Goal: Information Seeking & Learning: Learn about a topic

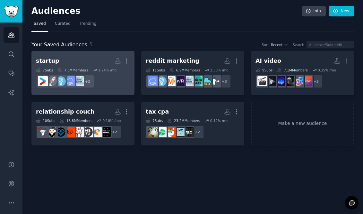
click at [103, 69] on div "1.24 % /mo" at bounding box center [107, 70] width 18 height 4
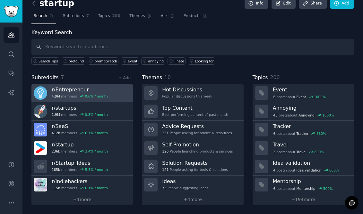
scroll to position [8, 0]
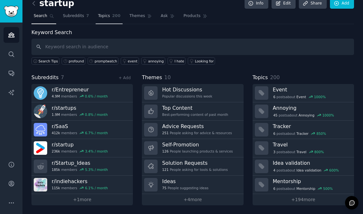
click at [103, 20] on link "Topics 200" at bounding box center [109, 17] width 27 height 13
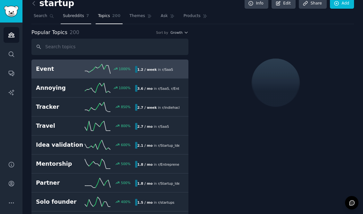
click at [82, 18] on span "Subreddits" at bounding box center [73, 16] width 21 height 6
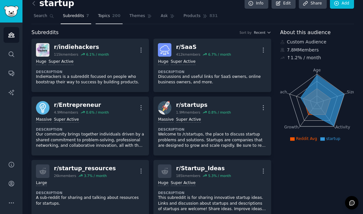
click at [98, 16] on span "Topics" at bounding box center [104, 16] width 12 height 6
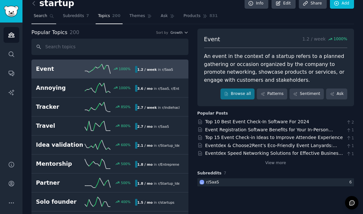
click at [45, 18] on span "Search" at bounding box center [40, 16] width 13 height 6
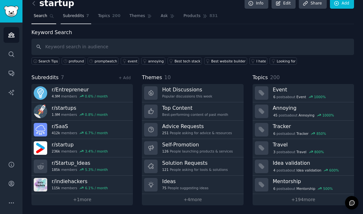
click at [63, 18] on span "Subreddits" at bounding box center [73, 16] width 21 height 6
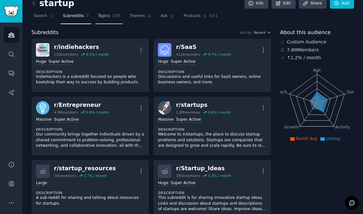
click at [99, 15] on span "Topics" at bounding box center [104, 16] width 12 height 6
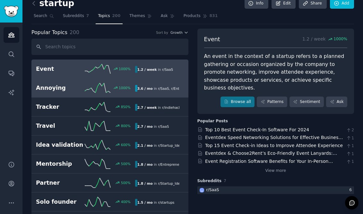
click at [143, 92] on link "Annoying 1000 % 3.6 / mo in r/ SaaS , r/ Entrepreneur" at bounding box center [109, 87] width 157 height 19
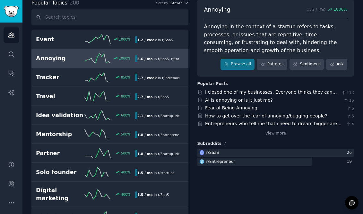
scroll to position [38, 0]
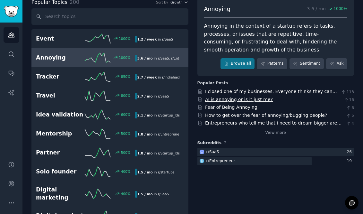
click at [225, 100] on link "AI is annoying or is it just me?" at bounding box center [239, 99] width 68 height 5
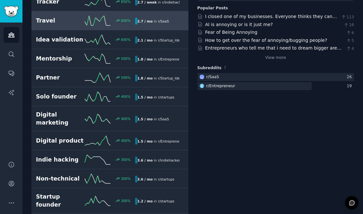
scroll to position [114, 0]
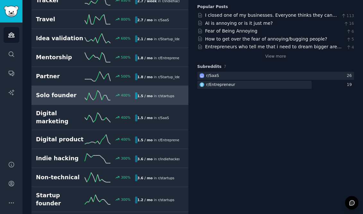
click at [81, 101] on link "Solo founder 400 % 1.5 / mo in r/ startups" at bounding box center [109, 95] width 157 height 19
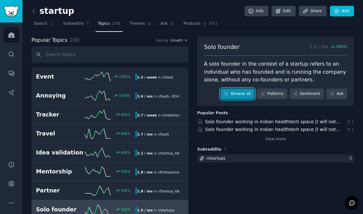
click at [232, 93] on link "Browse all" at bounding box center [238, 93] width 34 height 11
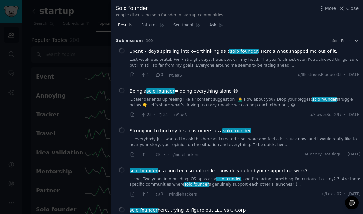
click at [237, 66] on link "Last week was brutal. For 7 straight days, I was stuck in my head. The year's a…" at bounding box center [246, 62] width 232 height 11
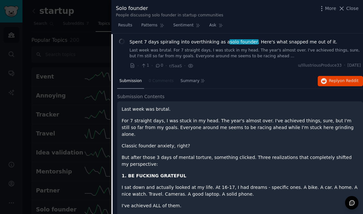
scroll to position [10, 0]
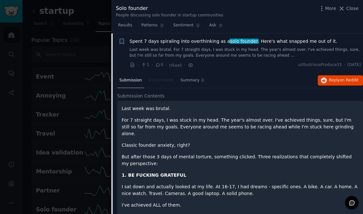
click at [226, 62] on div "· 1 · 0 · r/SaaS · u/IllustriousProduce33 · Mon 9/29/2025" at bounding box center [246, 65] width 232 height 7
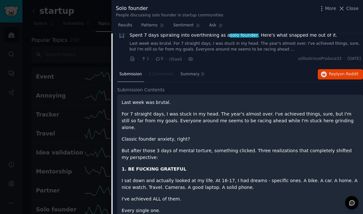
scroll to position [0, 0]
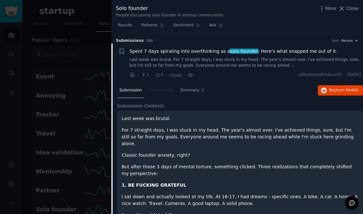
click at [154, 49] on span "Spent 7 days spiraling into overthinking as a solo founder . Here's what snappe…" at bounding box center [234, 51] width 208 height 7
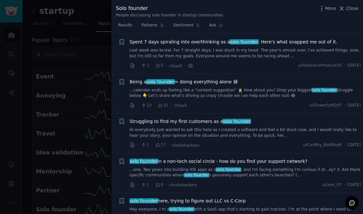
scroll to position [10, 0]
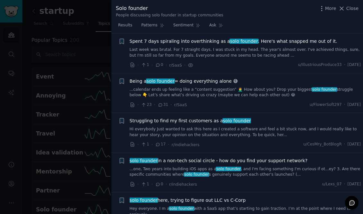
click at [178, 93] on link "...calendar ends up feeling like a “content suggestion” 🤦‍♂️ How about you? Dro…" at bounding box center [246, 92] width 232 height 11
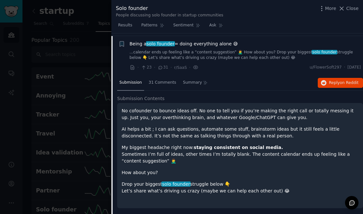
scroll to position [50, 0]
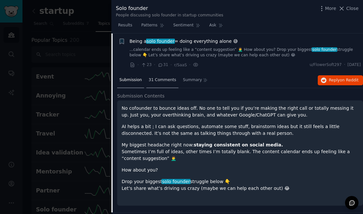
click at [164, 81] on span "31 Comments" at bounding box center [163, 80] width 28 height 6
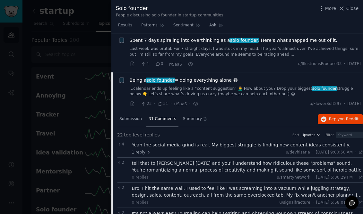
scroll to position [4, 0]
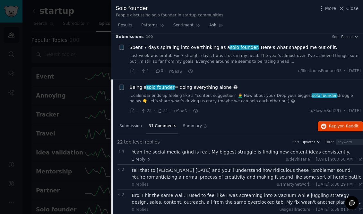
click at [198, 84] on span "Being a solo founder = doing everything alone 😅" at bounding box center [184, 87] width 108 height 7
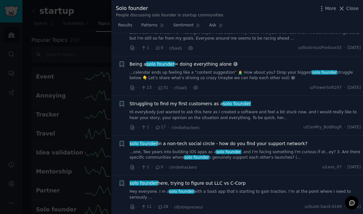
scroll to position [20, 0]
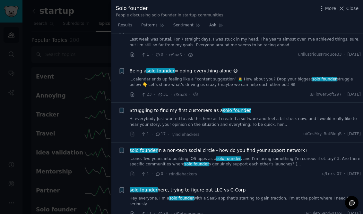
click at [218, 69] on span "Being a solo founder = doing everything alone 😅" at bounding box center [184, 70] width 108 height 7
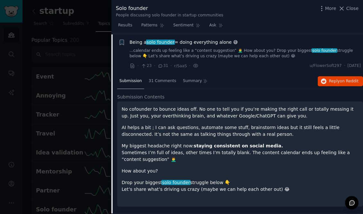
scroll to position [50, 0]
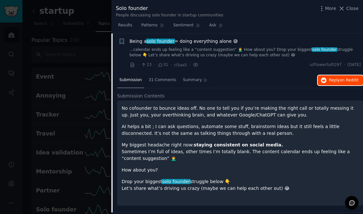
click at [349, 80] on span "on Reddit" at bounding box center [349, 80] width 19 height 4
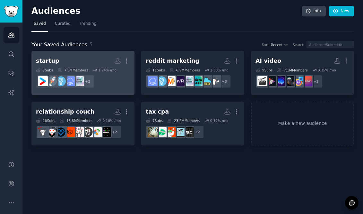
click at [103, 82] on dd "r/startup_resources, r/Startup_Ideas + 2" at bounding box center [83, 81] width 94 height 18
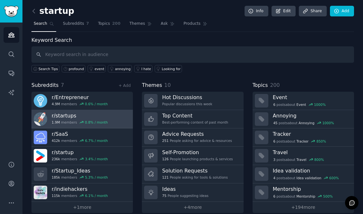
scroll to position [8, 0]
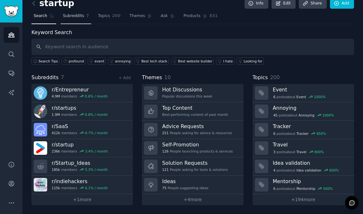
click at [80, 19] on link "Subreddits 7" at bounding box center [76, 17] width 31 height 13
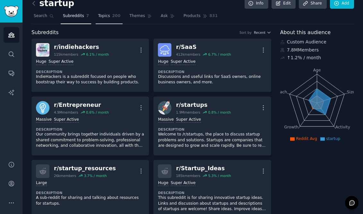
click at [101, 17] on span "Topics" at bounding box center [104, 16] width 12 height 6
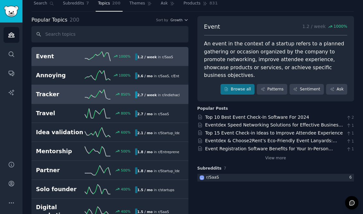
scroll to position [21, 0]
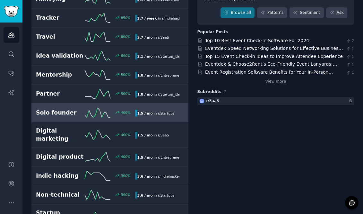
click at [95, 111] on icon at bounding box center [98, 113] width 26 height 10
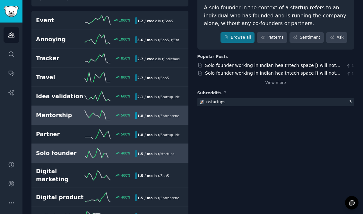
scroll to position [69, 0]
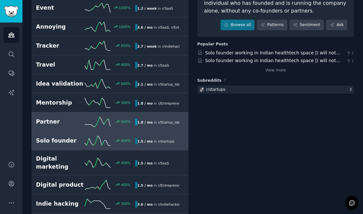
click at [88, 128] on link "Partner 500 % 1.8 / mo in r/ Startup_Ideas" at bounding box center [109, 121] width 157 height 19
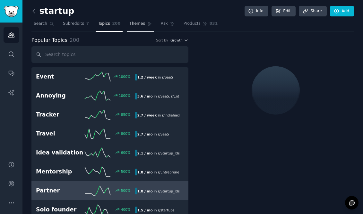
click at [129, 23] on span "Themes" at bounding box center [137, 24] width 16 height 6
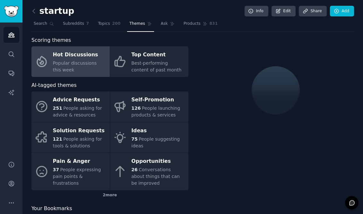
scroll to position [2, 0]
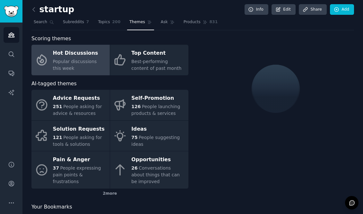
click at [93, 62] on span "Popular discussions this week" at bounding box center [75, 65] width 44 height 12
click at [94, 59] on span "Popular discussions this week" at bounding box center [75, 65] width 44 height 12
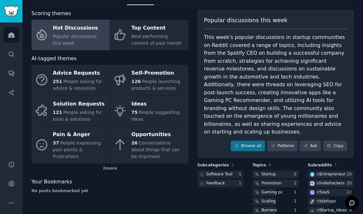
scroll to position [35, 0]
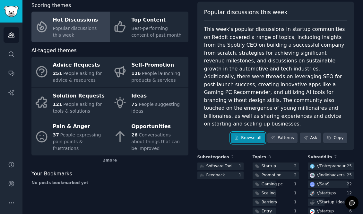
click at [242, 132] on link "Browse all" at bounding box center [248, 137] width 34 height 11
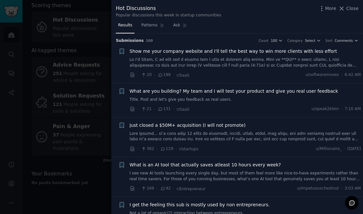
click at [224, 63] on link at bounding box center [246, 62] width 232 height 11
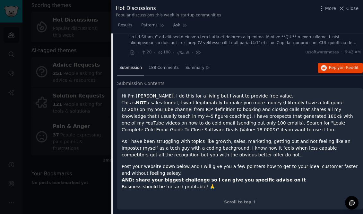
scroll to position [22, 0]
click at [331, 69] on span "Reply on Reddit" at bounding box center [344, 68] width 30 height 6
